Goal: Task Accomplishment & Management: Complete application form

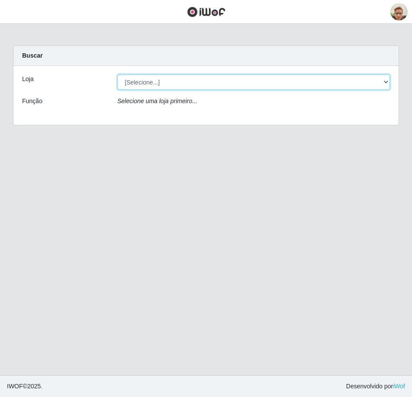
drag, startPoint x: 156, startPoint y: 77, endPoint x: 149, endPoint y: 91, distance: 15.5
click at [156, 77] on select "[Selecione...] [GEOGRAPHIC_DATA]" at bounding box center [254, 82] width 273 height 15
select select "168"
click at [118, 75] on select "[Selecione...] [GEOGRAPHIC_DATA]" at bounding box center [254, 82] width 273 height 15
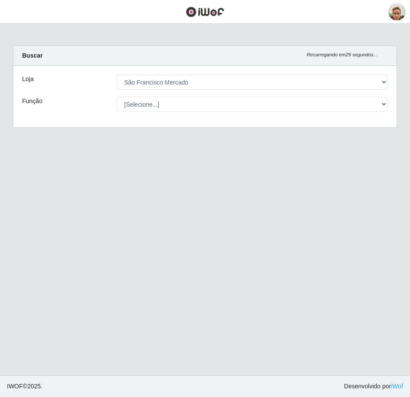
click at [22, 13] on header "Perfil Alterar Senha Sair" at bounding box center [205, 12] width 410 height 24
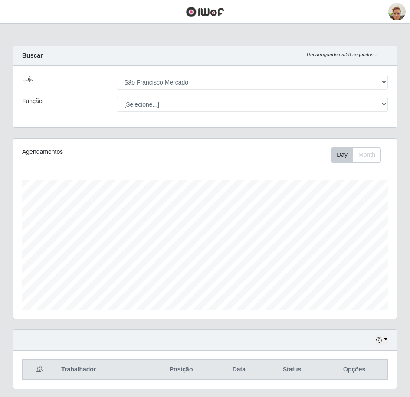
scroll to position [433670, 433467]
click at [18, 10] on button "button" at bounding box center [11, 12] width 22 height 14
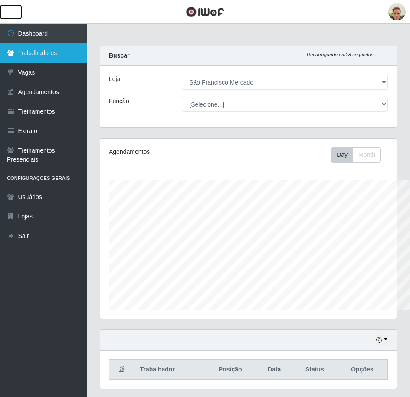
scroll to position [433670, 433553]
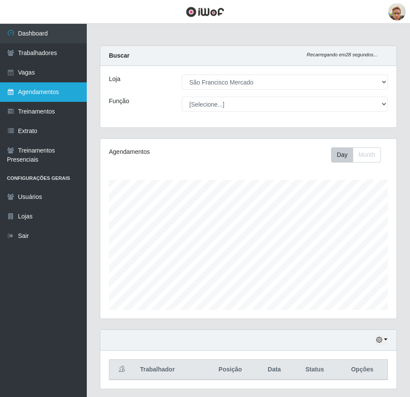
click at [45, 92] on link "Agendamentos" at bounding box center [43, 92] width 87 height 20
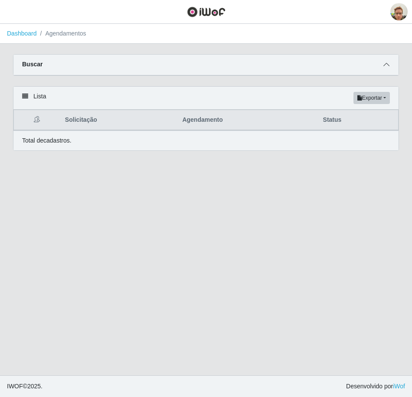
click at [384, 68] on icon at bounding box center [387, 65] width 6 height 6
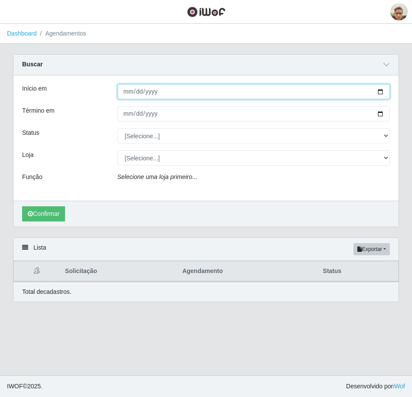
click at [378, 94] on input "Início em" at bounding box center [254, 91] width 273 height 15
type input "2025-08-28"
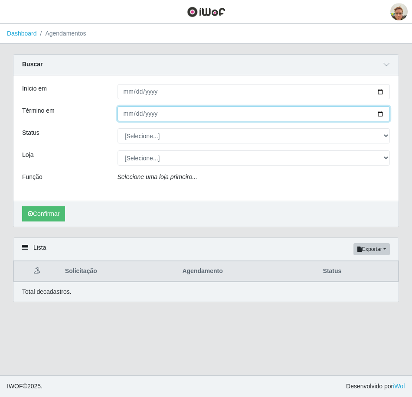
click at [381, 113] on input "Término em" at bounding box center [254, 113] width 273 height 15
type input "2025-08-28"
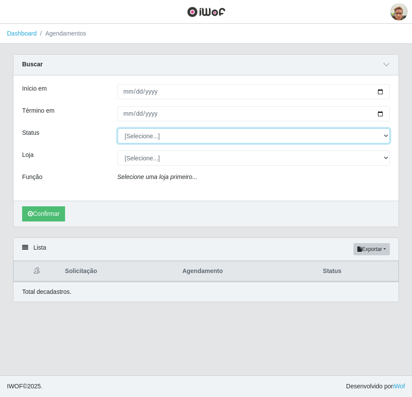
click at [141, 138] on select "[Selecione...] AGENDADO AGUARDANDO LIBERAR EM ANDAMENTO EM REVISÃO FINALIZADO C…" at bounding box center [254, 135] width 273 height 15
select select "FINALIZADO"
click at [118, 129] on select "[Selecione...] AGENDADO AGUARDANDO LIBERAR EM ANDAMENTO EM REVISÃO FINALIZADO C…" at bounding box center [254, 135] width 273 height 15
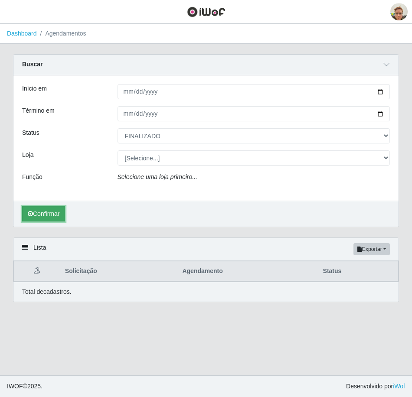
click at [62, 213] on button "Confirmar" at bounding box center [43, 214] width 43 height 15
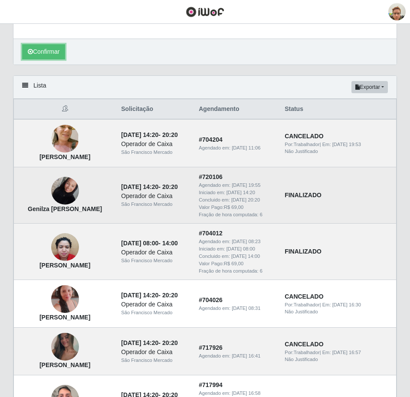
scroll to position [174, 0]
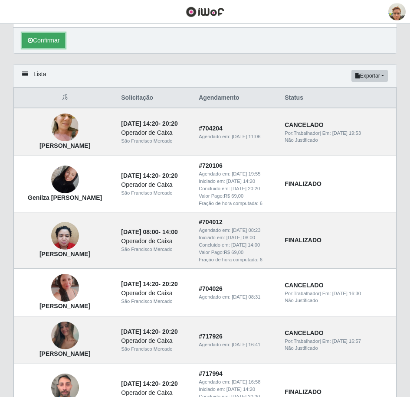
click at [50, 41] on button "Confirmar" at bounding box center [43, 40] width 43 height 15
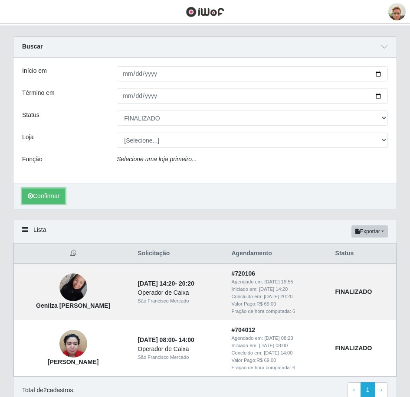
scroll to position [57, 0]
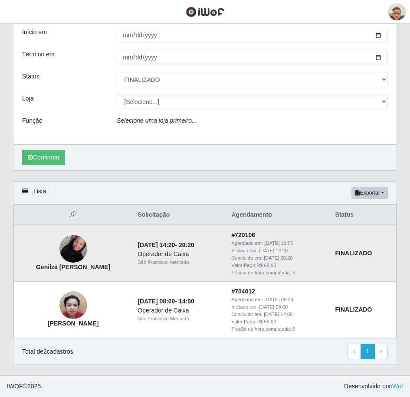
click at [71, 267] on strong "Genilza [PERSON_NAME]" at bounding box center [73, 267] width 74 height 7
drag, startPoint x: 71, startPoint y: 267, endPoint x: 66, endPoint y: 270, distance: 5.3
copy strong "Genilza [PERSON_NAME]"
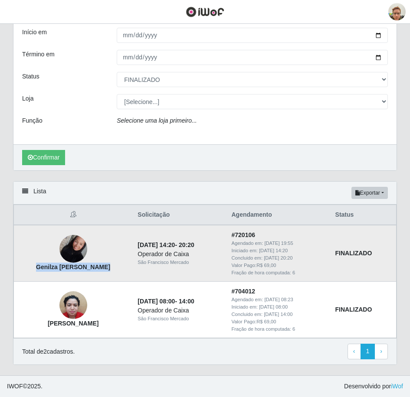
click at [66, 253] on img at bounding box center [73, 249] width 28 height 37
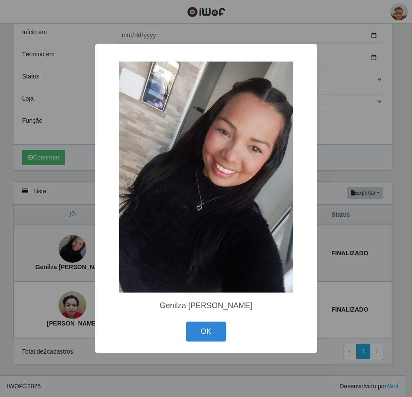
click at [32, 241] on div "× Genilza Guilherme dos Santos OK Cancel" at bounding box center [206, 198] width 412 height 397
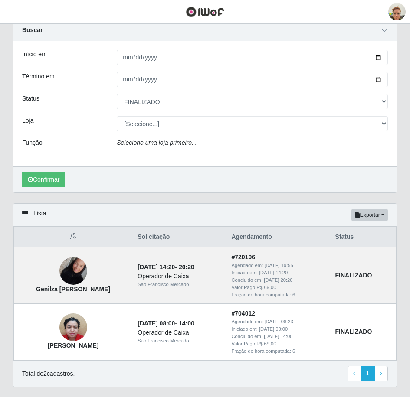
scroll to position [0, 0]
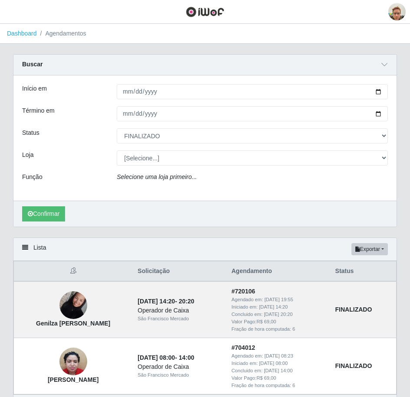
click at [12, 19] on header "Perfil Alterar Senha Sair" at bounding box center [205, 12] width 410 height 24
click at [13, 17] on button "button" at bounding box center [11, 12] width 22 height 14
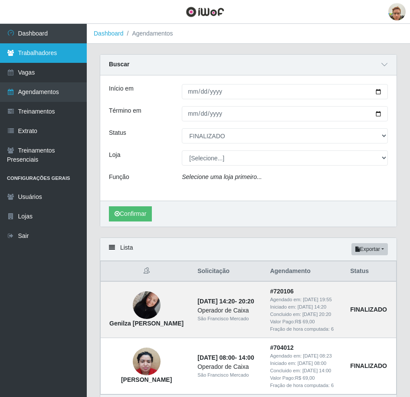
click at [51, 52] on link "Trabalhadores" at bounding box center [43, 53] width 87 height 20
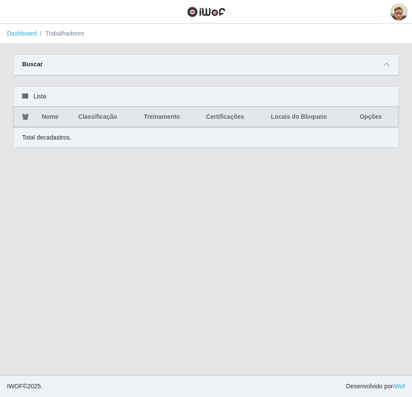
click at [381, 67] on div "Buscar" at bounding box center [205, 65] width 385 height 21
click at [389, 64] on icon at bounding box center [387, 65] width 6 height 6
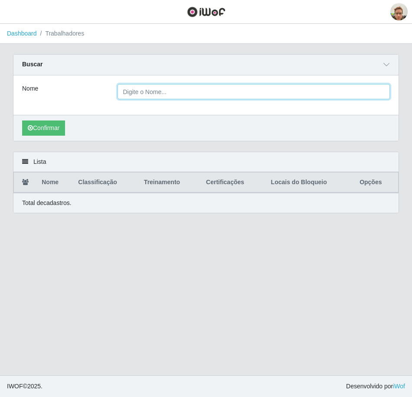
paste input "Genilza [PERSON_NAME]"
type input "Genilza Guilherme dos Santo"
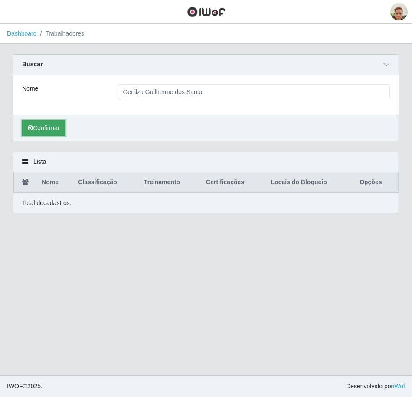
click at [25, 131] on button "Confirmar" at bounding box center [43, 128] width 43 height 15
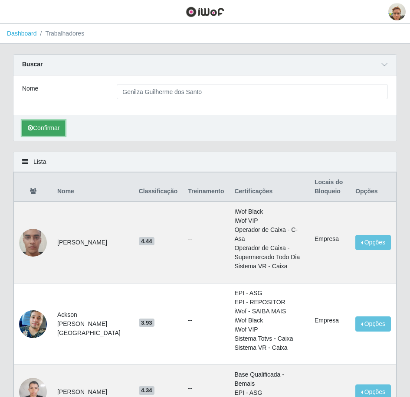
click at [46, 134] on button "Confirmar" at bounding box center [43, 128] width 43 height 15
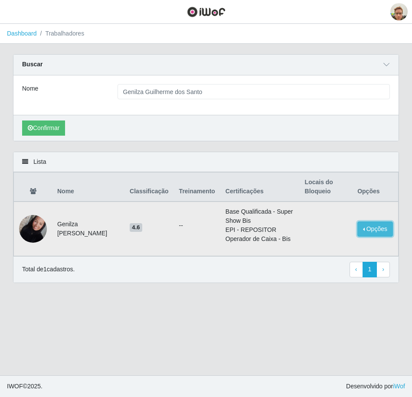
click at [365, 228] on button "Opções" at bounding box center [375, 229] width 36 height 15
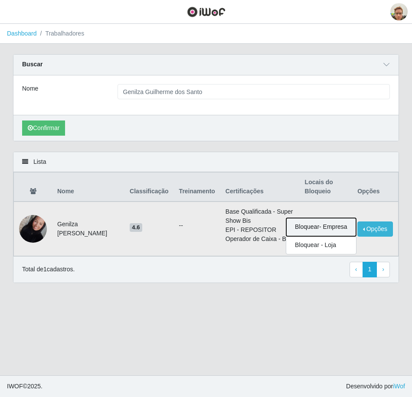
click at [348, 231] on button "Bloquear - Empresa" at bounding box center [321, 227] width 70 height 18
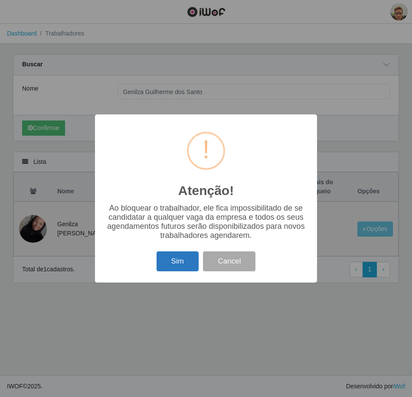
click at [190, 260] on button "Sim" at bounding box center [178, 262] width 42 height 20
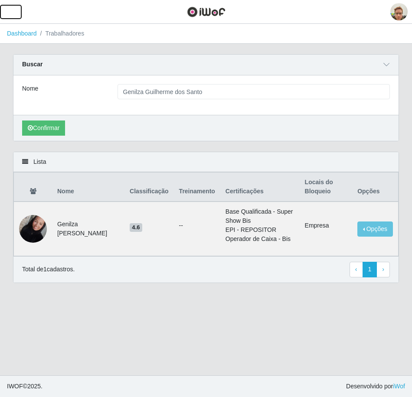
click at [6, 10] on span "button" at bounding box center [10, 12] width 11 height 10
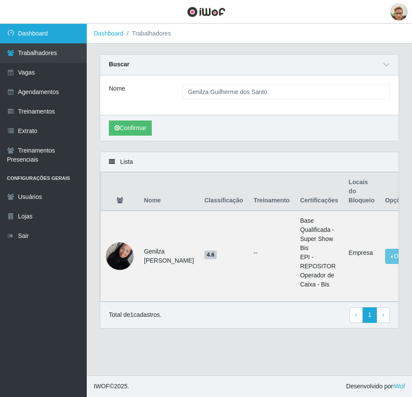
click at [46, 31] on link "Dashboard" at bounding box center [43, 34] width 87 height 20
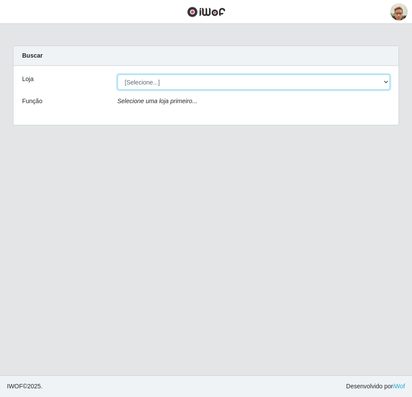
drag, startPoint x: 144, startPoint y: 82, endPoint x: 144, endPoint y: 87, distance: 5.2
click at [144, 82] on select "[Selecione...] São Francisco Mercado" at bounding box center [254, 82] width 273 height 15
select select "168"
click at [118, 75] on select "[Selecione...] São Francisco Mercado" at bounding box center [254, 82] width 273 height 15
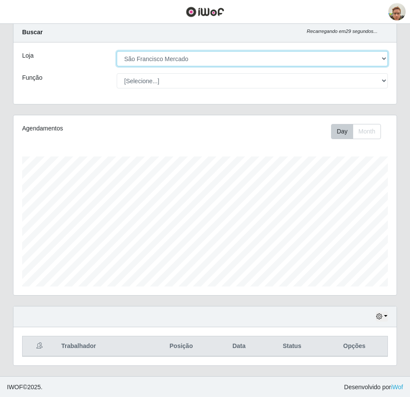
scroll to position [24, 0]
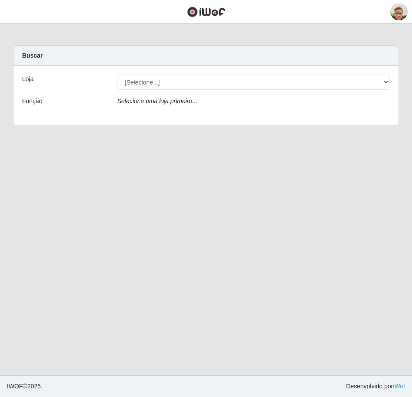
click at [31, 15] on header "Perfil Alterar Senha Sair" at bounding box center [206, 12] width 412 height 24
click at [20, 10] on button "button" at bounding box center [11, 12] width 22 height 14
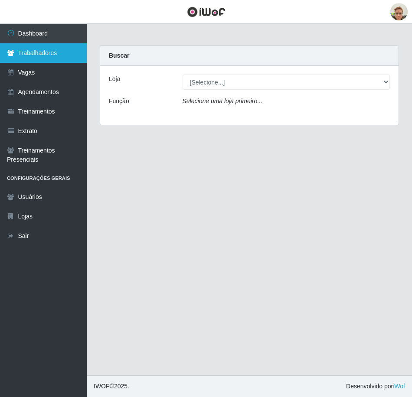
click at [45, 62] on link "Trabalhadores" at bounding box center [43, 53] width 87 height 20
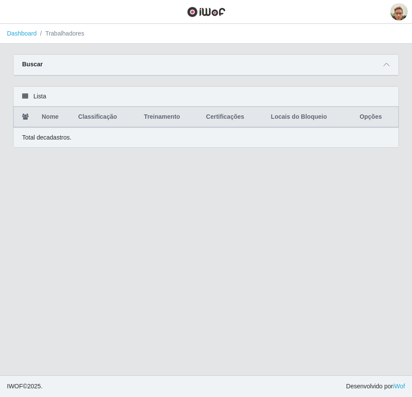
click at [22, 13] on header "Perfil Alterar Senha Sair" at bounding box center [206, 12] width 412 height 24
click at [9, 8] on span "button" at bounding box center [10, 12] width 11 height 10
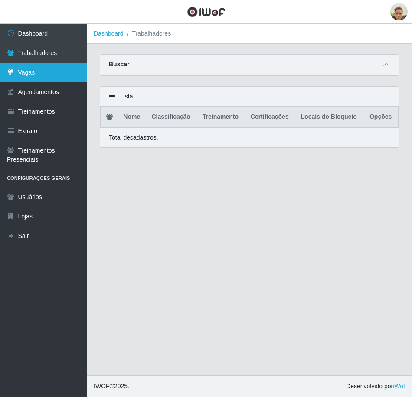
click at [34, 68] on link "Vagas" at bounding box center [43, 73] width 87 height 20
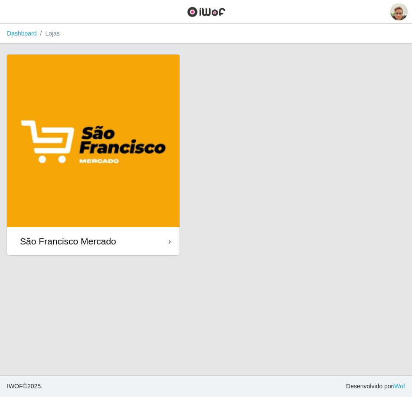
click at [89, 169] on img at bounding box center [93, 141] width 173 height 173
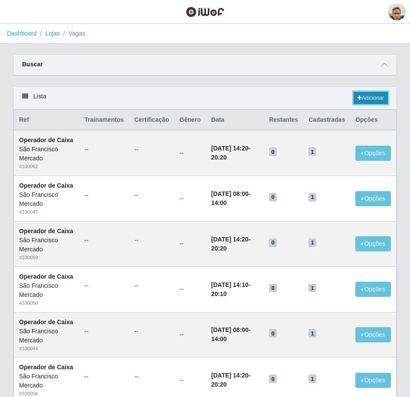
click at [377, 95] on link "Adicionar" at bounding box center [371, 98] width 34 height 12
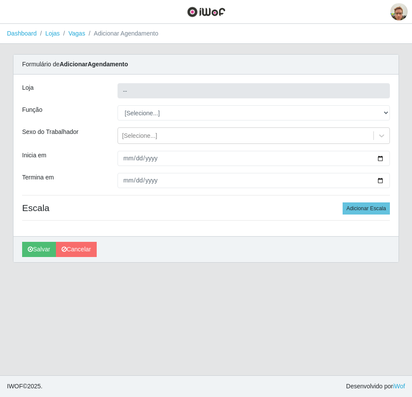
type input "São Francisco Mercado"
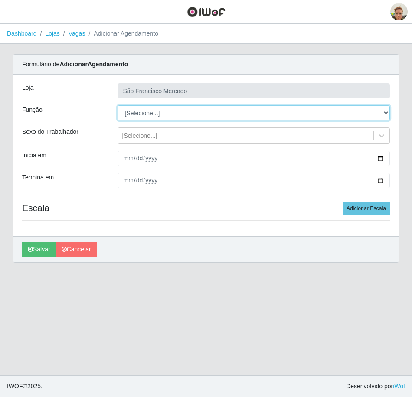
drag, startPoint x: 249, startPoint y: 110, endPoint x: 228, endPoint y: 115, distance: 21.6
click at [249, 110] on select "[Selecione...] Balconista de Açougue [PERSON_NAME] de Açougue + Balconista de A…" at bounding box center [254, 112] width 273 height 15
select select "22"
click at [118, 105] on select "[Selecione...] Balconista de Açougue [PERSON_NAME] de Açougue + Balconista de A…" at bounding box center [254, 112] width 273 height 15
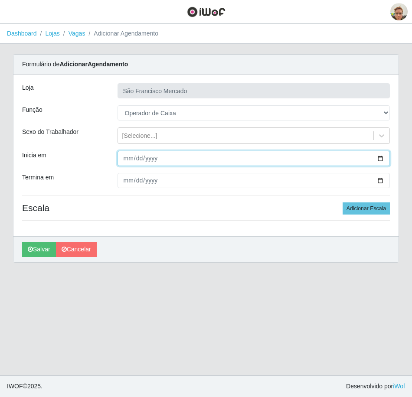
click at [380, 157] on input "Inicia em" at bounding box center [254, 158] width 273 height 15
type input "[DATE]"
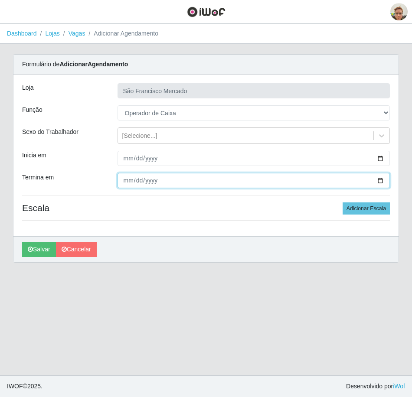
click at [381, 181] on input "Termina em" at bounding box center [254, 180] width 273 height 15
type input "[DATE]"
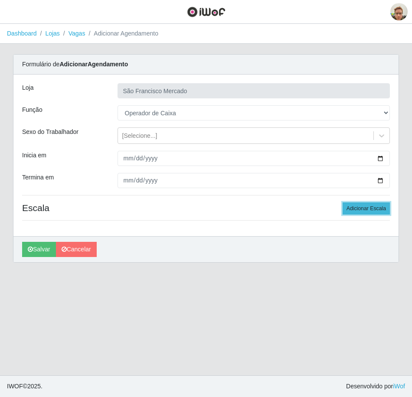
click at [352, 212] on button "Adicionar Escala" at bounding box center [366, 209] width 47 height 12
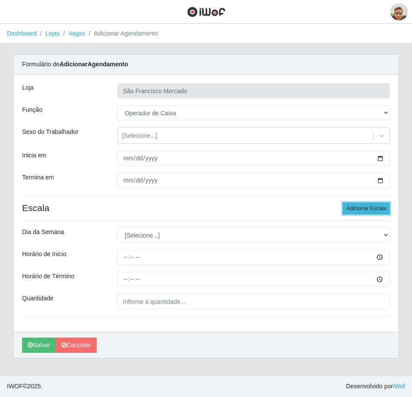
click at [350, 213] on button "Adicionar Escala" at bounding box center [366, 209] width 47 height 12
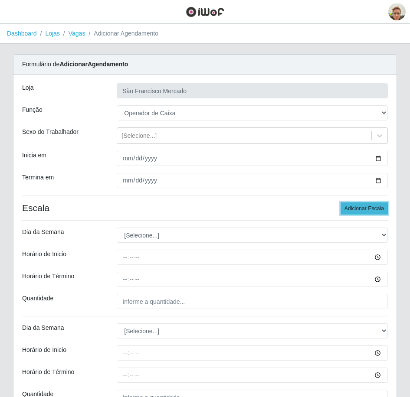
click at [350, 213] on button "Adicionar Escala" at bounding box center [364, 209] width 47 height 12
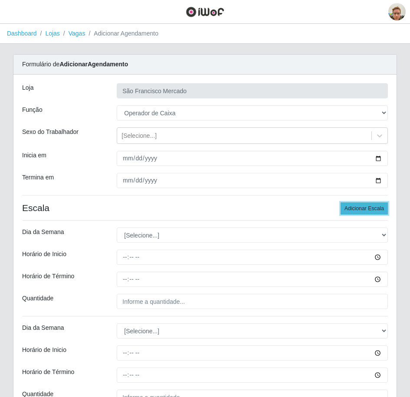
click at [350, 213] on button "Adicionar Escala" at bounding box center [364, 209] width 47 height 12
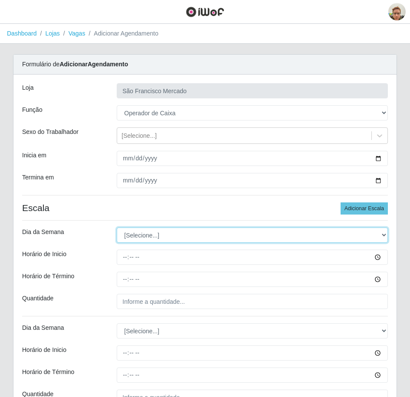
click at [154, 241] on select "[Selecione...] Segunda Terça Quarta Quinta Sexta Sábado Domingo" at bounding box center [252, 235] width 271 height 15
select select "1"
click at [117, 228] on select "[Selecione...] Segunda Terça Quarta Quinta Sexta Sábado Domingo" at bounding box center [252, 235] width 271 height 15
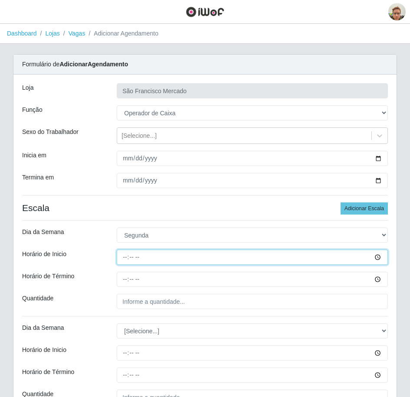
click at [128, 257] on input "Horário de Inicio" at bounding box center [252, 257] width 271 height 15
type input "07:00"
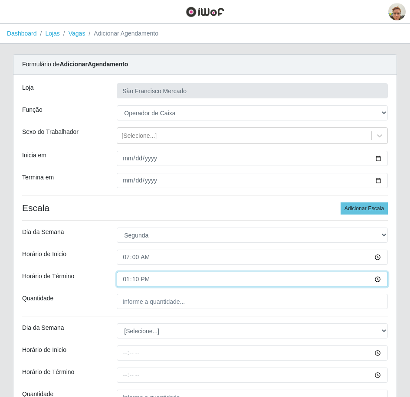
type input "13:00"
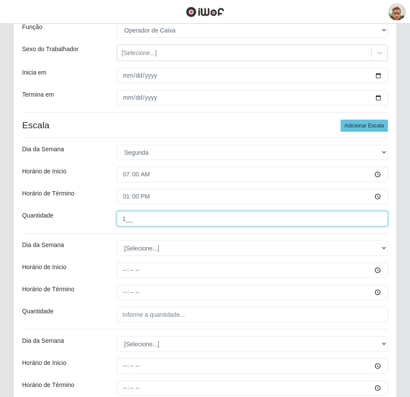
scroll to position [87, 0]
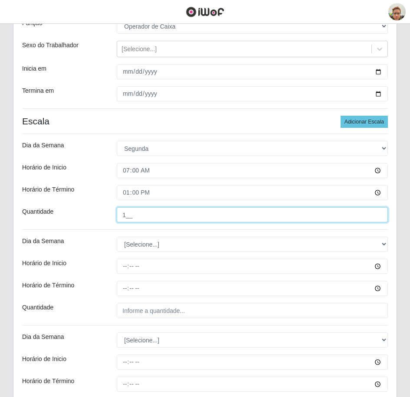
type input "1__"
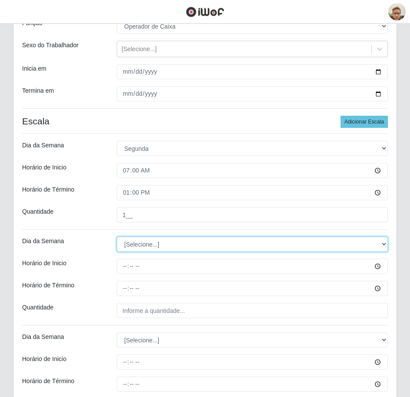
click at [134, 247] on select "[Selecione...] Segunda Terça Quarta Quinta Sexta Sábado Domingo" at bounding box center [252, 244] width 271 height 15
select select "1"
click at [117, 237] on select "[Selecione...] Segunda Terça Quarta Quinta Sexta Sábado Domingo" at bounding box center [252, 244] width 271 height 15
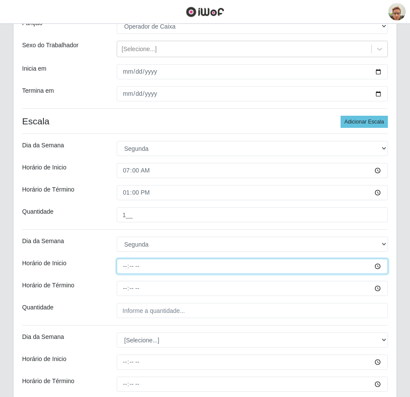
click at [120, 268] on input "Horário de Inicio" at bounding box center [252, 266] width 271 height 15
type input "14:20"
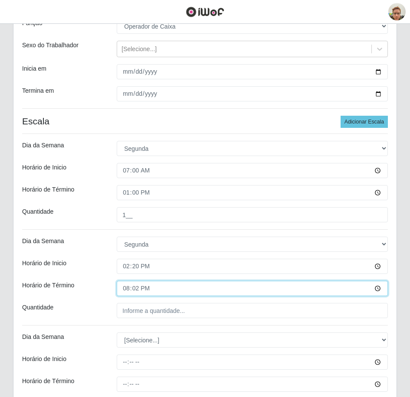
type input "20:20"
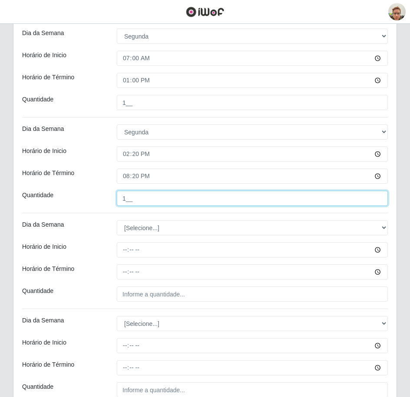
scroll to position [217, 0]
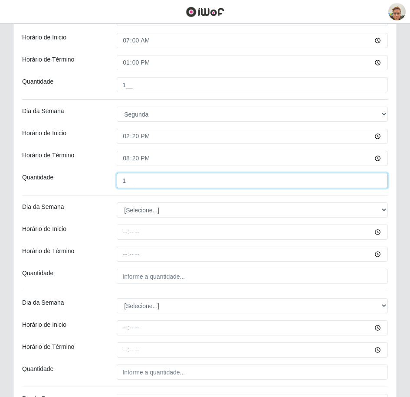
type input "1__"
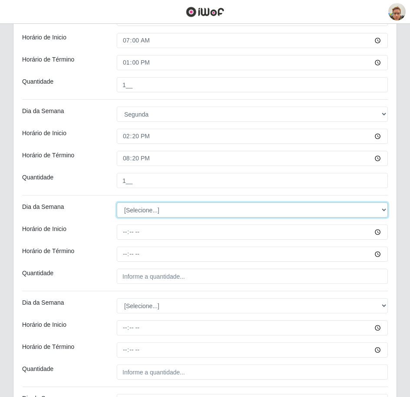
click at [143, 207] on select "[Selecione...] Segunda Terça Quarta Quinta Sexta Sábado Domingo" at bounding box center [252, 210] width 271 height 15
select select "2"
click at [117, 203] on select "[Selecione...] Segunda Terça Quarta Quinta Sexta Sábado Domingo" at bounding box center [252, 210] width 271 height 15
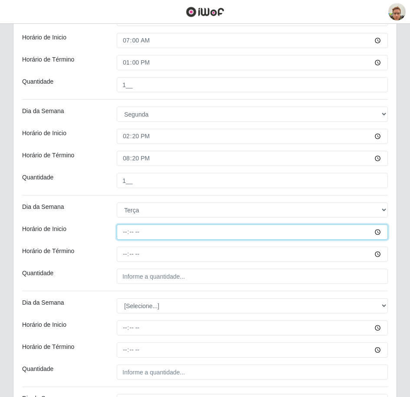
click at [126, 233] on input "Horário de Inicio" at bounding box center [252, 232] width 271 height 15
type input "14:10"
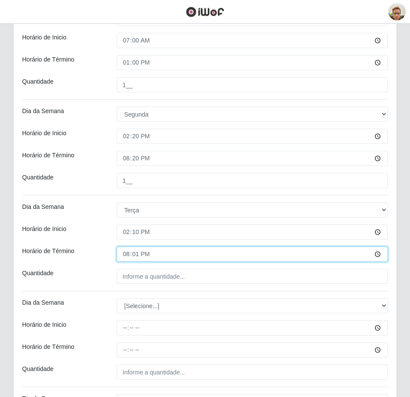
type input "20:10"
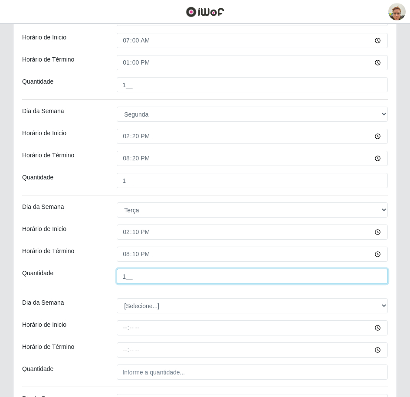
type input "1__"
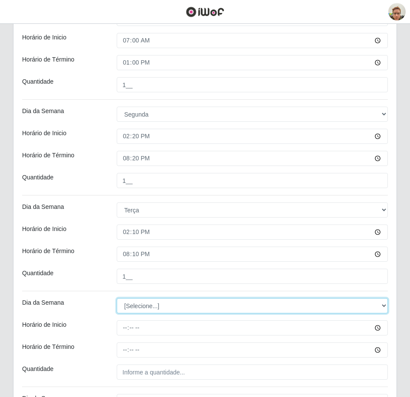
click at [128, 310] on select "[Selecione...] Segunda Terça Quarta Quinta Sexta Sábado Domingo" at bounding box center [252, 305] width 271 height 15
select select "2"
click at [117, 298] on select "[Selecione...] Segunda Terça Quarta Quinta Sexta Sábado Domingo" at bounding box center [252, 305] width 271 height 15
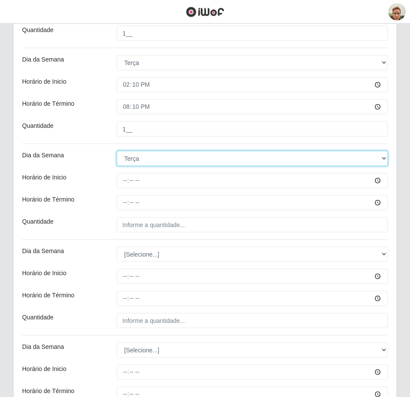
scroll to position [390, 0]
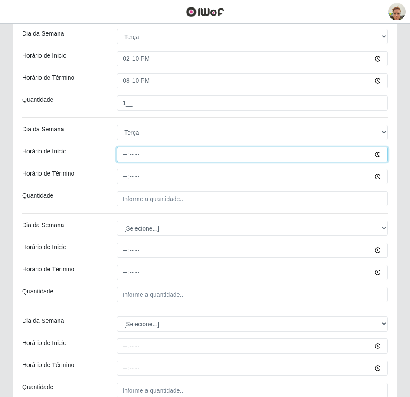
click at [121, 158] on input "Horário de Inicio" at bounding box center [252, 154] width 271 height 15
type input "14:20"
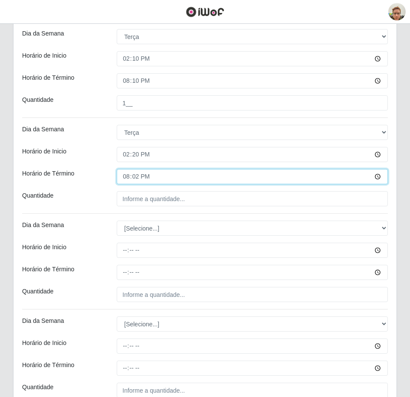
type input "20:20"
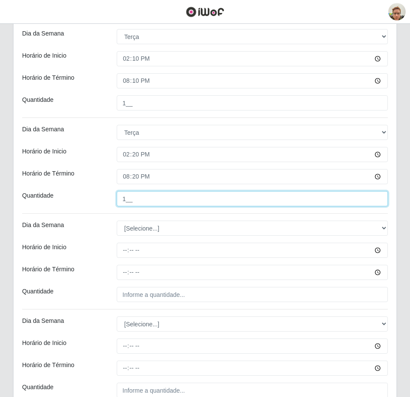
type input "1__"
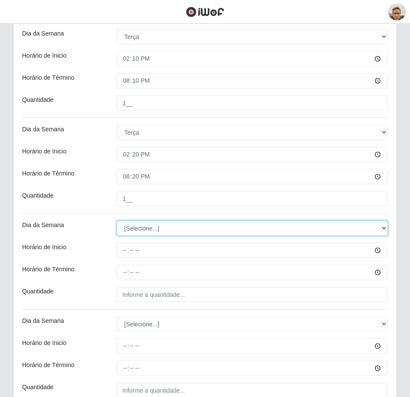
click at [149, 227] on select "[Selecione...] Segunda Terça Quarta Quinta Sexta Sábado Domingo" at bounding box center [252, 228] width 271 height 15
select select "3"
click at [117, 221] on select "[Selecione...] Segunda Terça Quarta Quinta Sexta Sábado Domingo" at bounding box center [252, 228] width 271 height 15
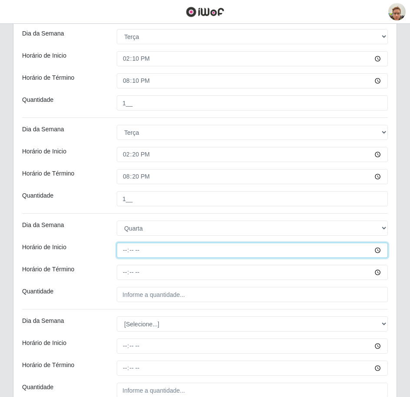
click at [121, 253] on input "Horário de Inicio" at bounding box center [252, 250] width 271 height 15
type input "14:10"
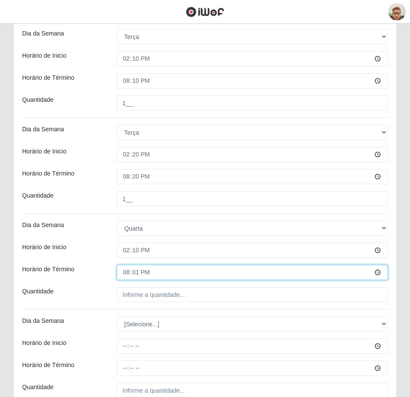
type input "20:10"
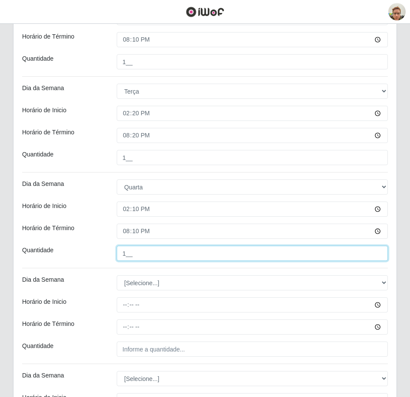
scroll to position [434, 0]
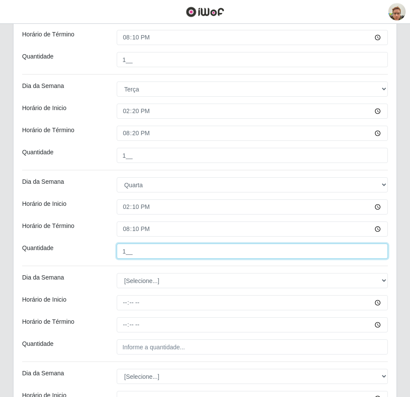
type input "1__"
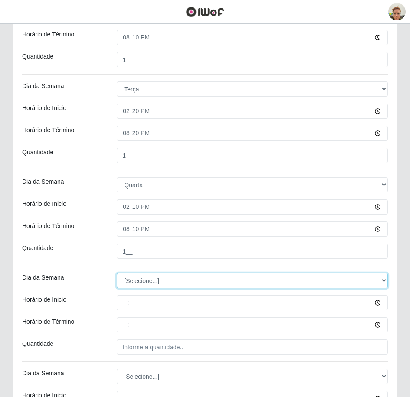
click at [132, 278] on select "[Selecione...] Segunda Terça Quarta Quinta Sexta Sábado Domingo" at bounding box center [252, 280] width 271 height 15
select select "3"
click at [117, 273] on select "[Selecione...] Segunda Terça Quarta Quinta Sexta Sábado Domingo" at bounding box center [252, 280] width 271 height 15
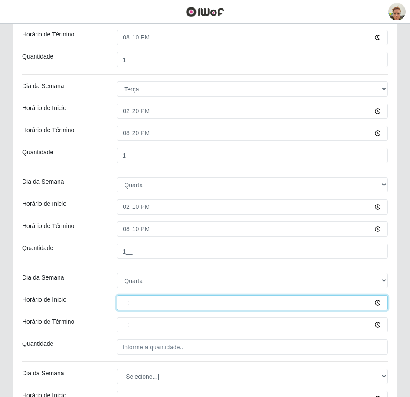
click at [128, 306] on input "Horário de Inicio" at bounding box center [252, 302] width 271 height 15
type input "14:20"
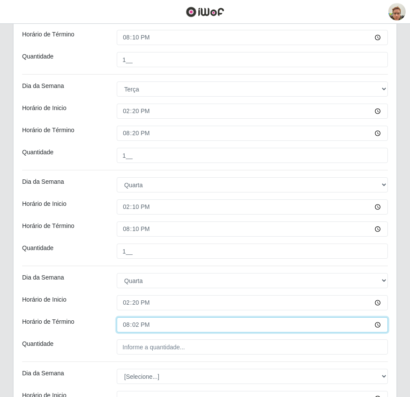
type input "20:20"
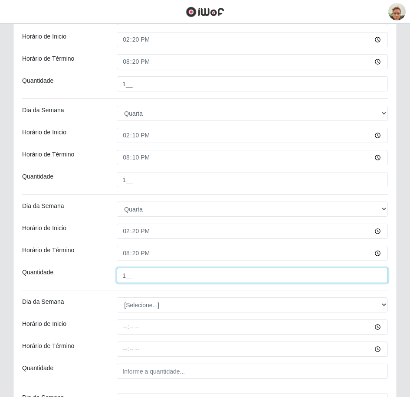
scroll to position [564, 0]
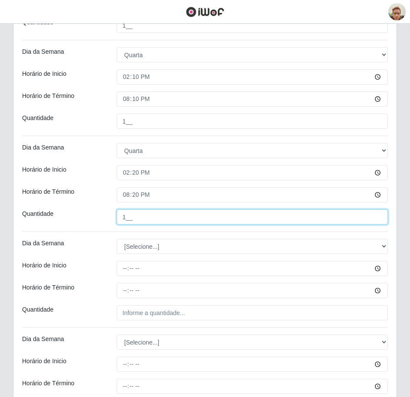
type input "1__"
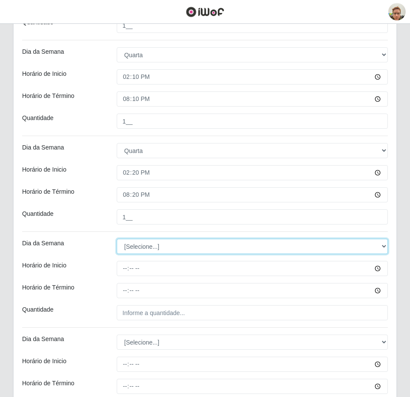
drag, startPoint x: 135, startPoint y: 241, endPoint x: 132, endPoint y: 251, distance: 10.0
click at [135, 241] on select "[Selecione...] Segunda Terça Quarta Quinta Sexta Sábado Domingo" at bounding box center [252, 246] width 271 height 15
select select "4"
click at [117, 239] on select "[Selecione...] Segunda Terça Quarta Quinta Sexta Sábado Domingo" at bounding box center [252, 246] width 271 height 15
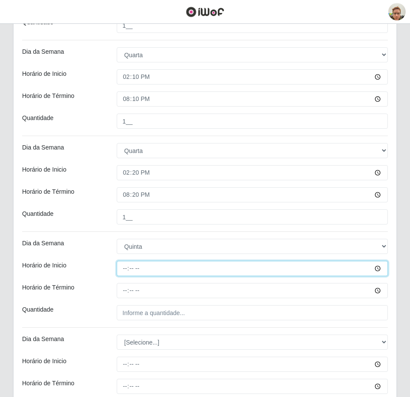
click at [128, 268] on input "Horário de Inicio" at bounding box center [252, 268] width 271 height 15
type input "14:10"
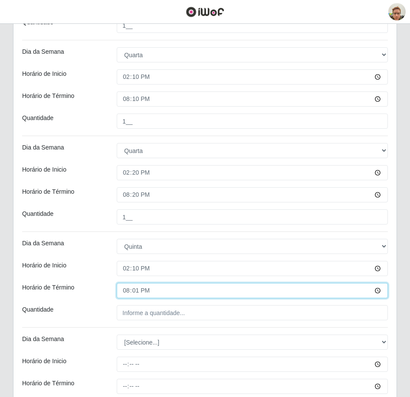
type input "20:10"
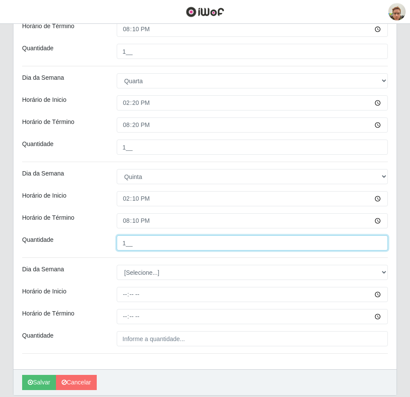
scroll to position [665, 0]
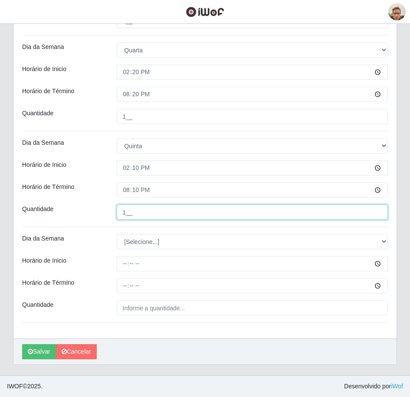
type input "1__"
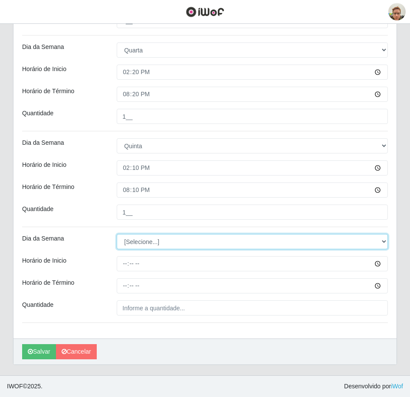
click at [140, 241] on select "[Selecione...] Segunda Terça Quarta Quinta Sexta Sábado Domingo" at bounding box center [252, 241] width 271 height 15
select select "4"
click at [117, 234] on select "[Selecione...] Segunda Terça Quarta Quinta Sexta Sábado Domingo" at bounding box center [252, 241] width 271 height 15
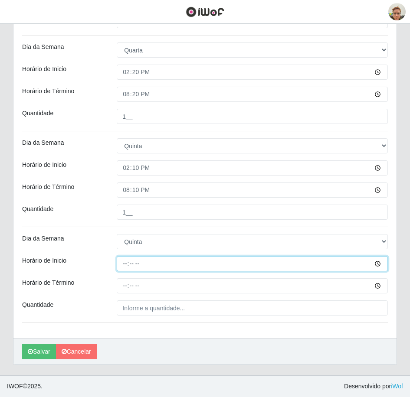
click at [125, 266] on input "Horário de Inicio" at bounding box center [252, 263] width 271 height 15
type input "14:20"
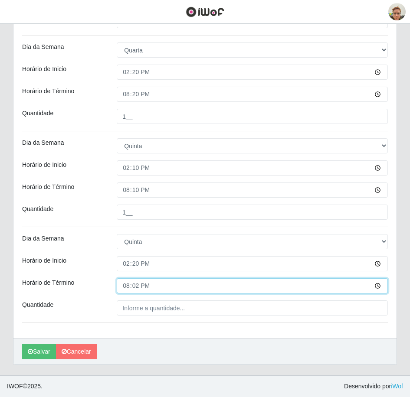
type input "20:20"
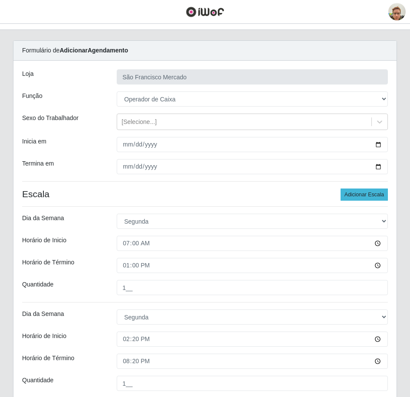
type input "1__"
click at [375, 193] on button "Adicionar Escala" at bounding box center [364, 195] width 47 height 12
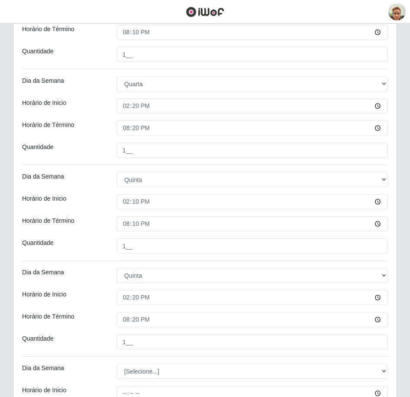
scroll to position [761, 0]
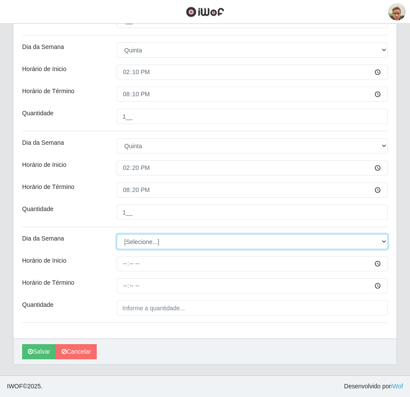
click at [168, 243] on select "[Selecione...] Segunda Terça Quarta Quinta Sexta Sábado Domingo" at bounding box center [252, 241] width 271 height 15
select select "6"
click at [117, 234] on select "[Selecione...] Segunda Terça Quarta Quinta Sexta Sábado Domingo" at bounding box center [252, 241] width 271 height 15
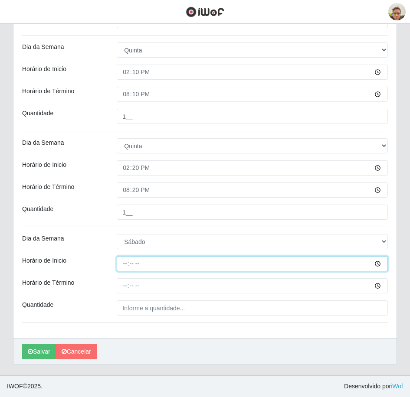
click at [127, 266] on input "Horário de Inicio" at bounding box center [252, 263] width 271 height 15
type input "14:20"
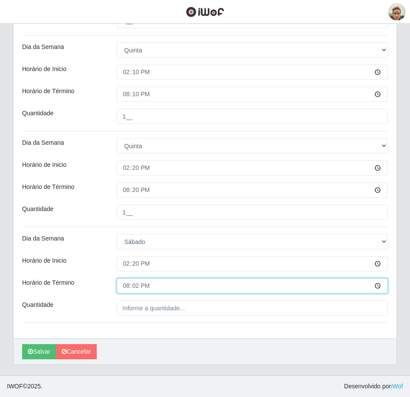
type input "20:20"
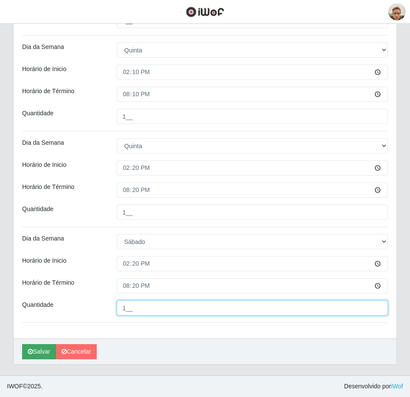
type input "1__"
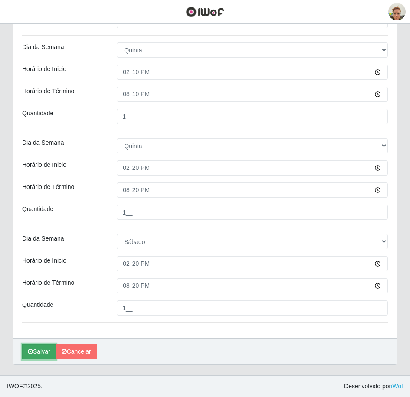
click at [33, 355] on button "Salvar" at bounding box center [39, 351] width 34 height 15
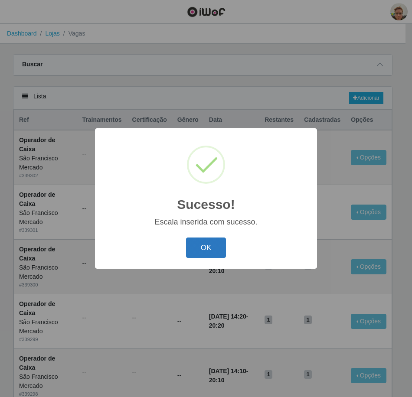
click at [218, 253] on button "OK" at bounding box center [206, 248] width 40 height 20
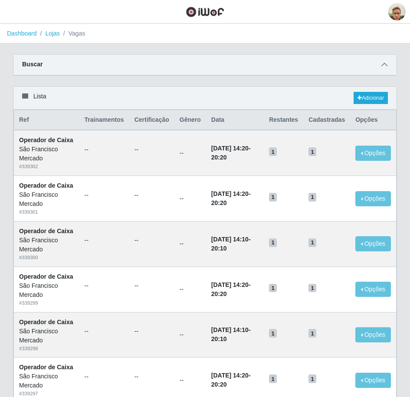
click at [380, 64] on span at bounding box center [384, 65] width 10 height 10
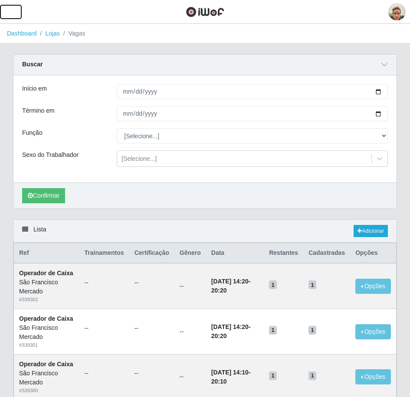
click at [11, 10] on span "button" at bounding box center [10, 12] width 11 height 10
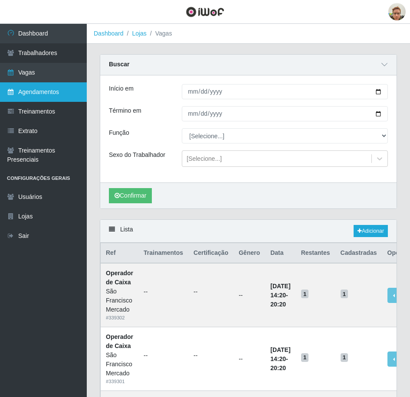
click at [42, 95] on link "Agendamentos" at bounding box center [43, 92] width 87 height 20
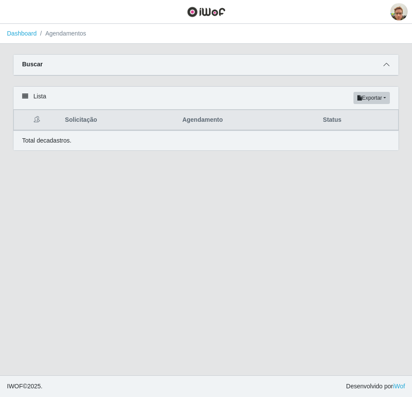
click at [386, 61] on span at bounding box center [386, 65] width 10 height 10
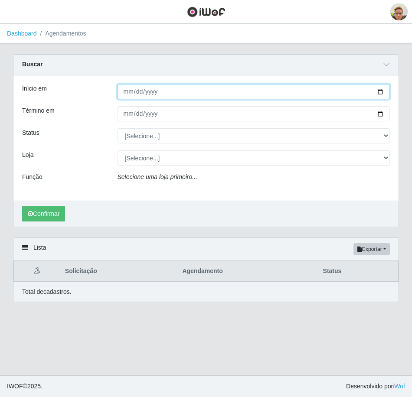
click at [379, 88] on input "Início em" at bounding box center [254, 91] width 273 height 15
type input "[DATE]"
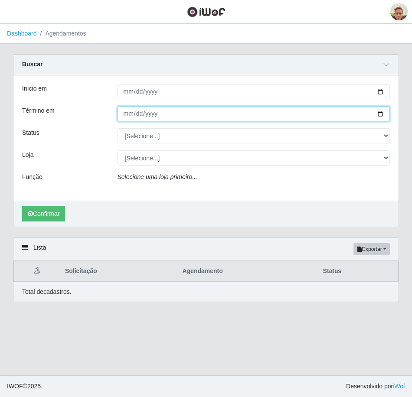
click at [383, 115] on input "Término em" at bounding box center [254, 113] width 273 height 15
type input "[DATE]"
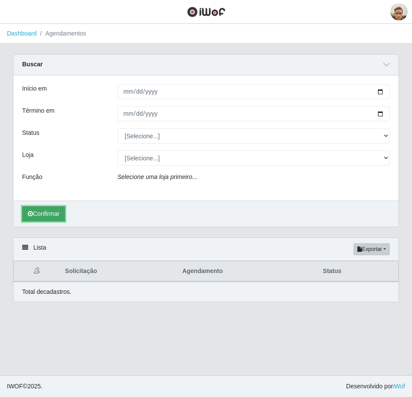
click at [46, 212] on button "Confirmar" at bounding box center [43, 214] width 43 height 15
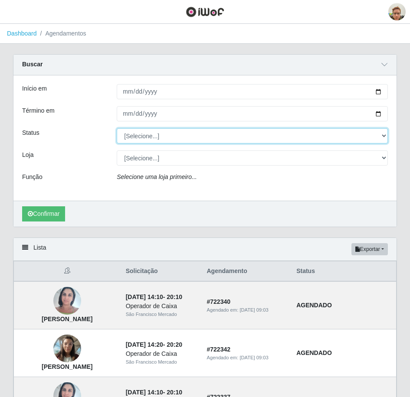
click at [143, 137] on select "[Selecione...] AGENDADO AGUARDANDO LIBERAR EM ANDAMENTO EM REVISÃO FINALIZADO C…" at bounding box center [252, 135] width 271 height 15
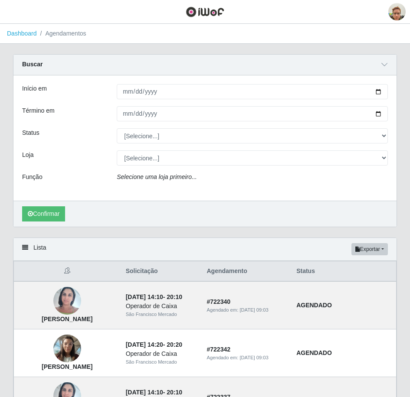
click at [92, 216] on div "Confirmar" at bounding box center [204, 214] width 383 height 26
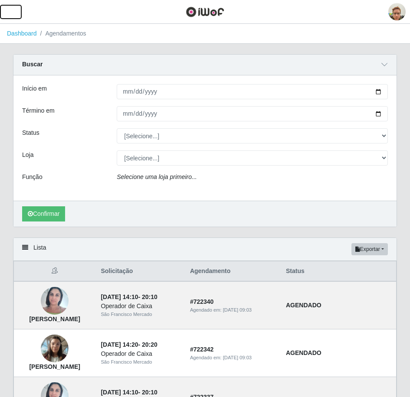
click at [11, 11] on span "button" at bounding box center [10, 12] width 11 height 10
